Goal: Task Accomplishment & Management: Manage account settings

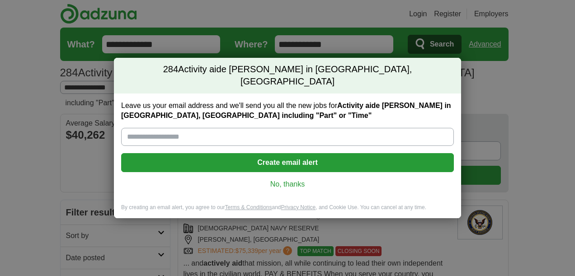
click at [297, 180] on link "No, thanks" at bounding box center [287, 185] width 318 height 10
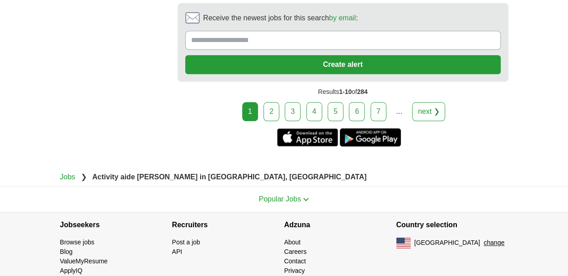
scroll to position [2088, 0]
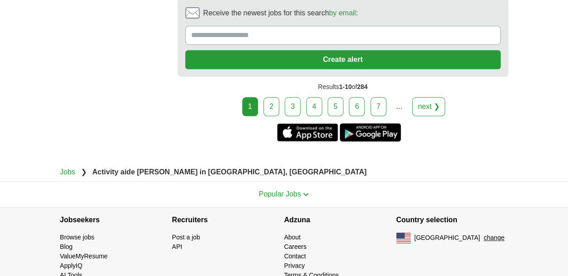
click at [313, 97] on link "4" at bounding box center [315, 106] width 16 height 19
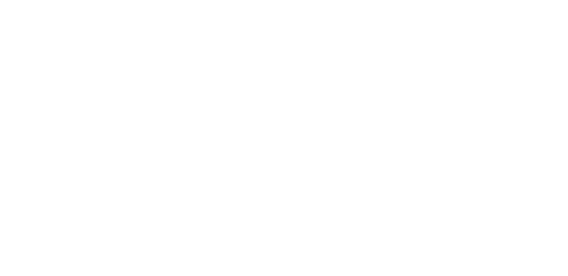
scroll to position [1658, 0]
